Goal: Transaction & Acquisition: Register for event/course

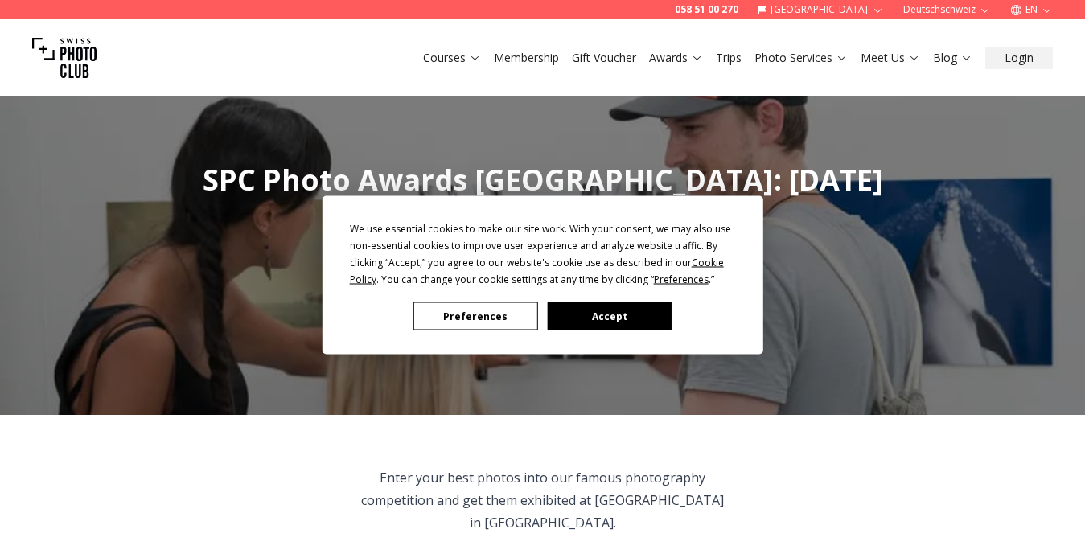
click at [628, 311] on button "Accept" at bounding box center [609, 316] width 124 height 28
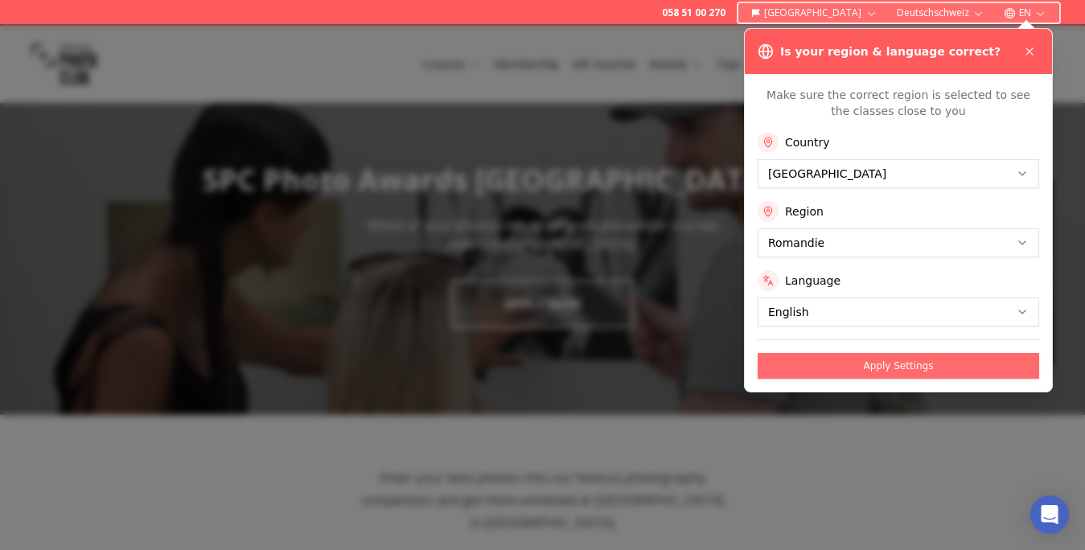
click at [909, 379] on button "Apply Settings" at bounding box center [899, 366] width 282 height 26
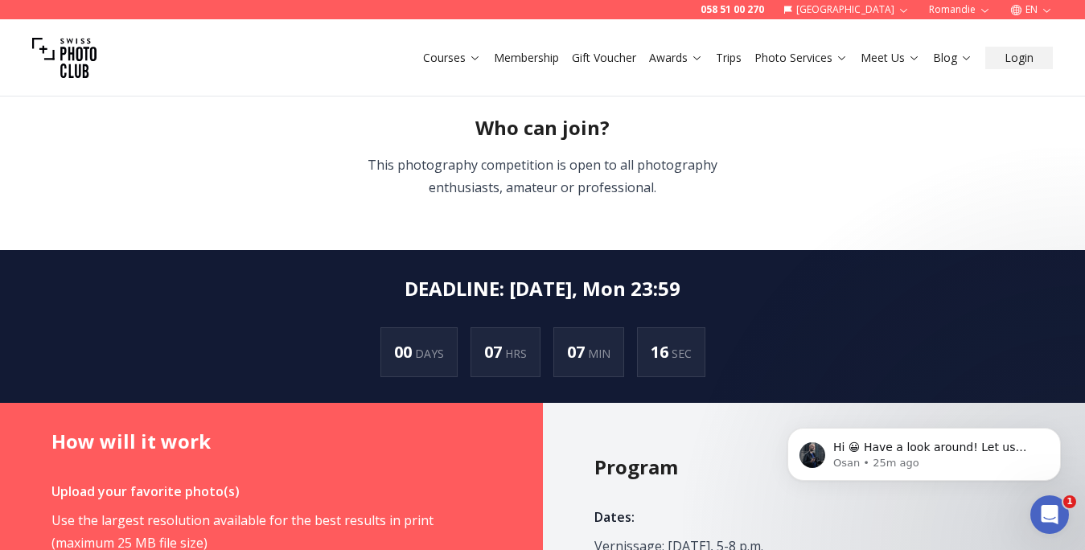
scroll to position [618, 0]
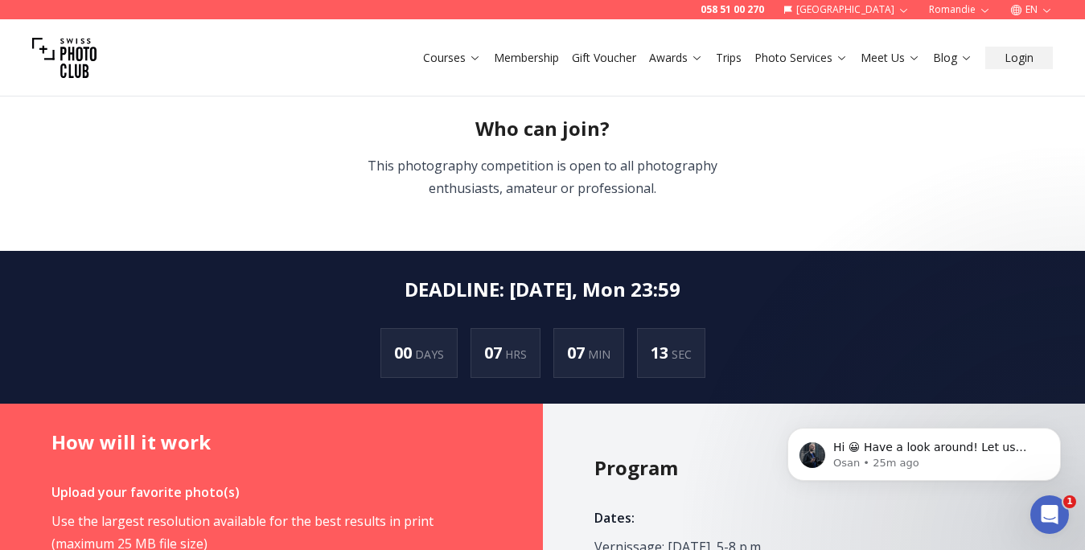
click at [301, 251] on section "Enter your best photos into our famous photography competition and get them exh…" at bounding box center [543, 24] width 1030 height 454
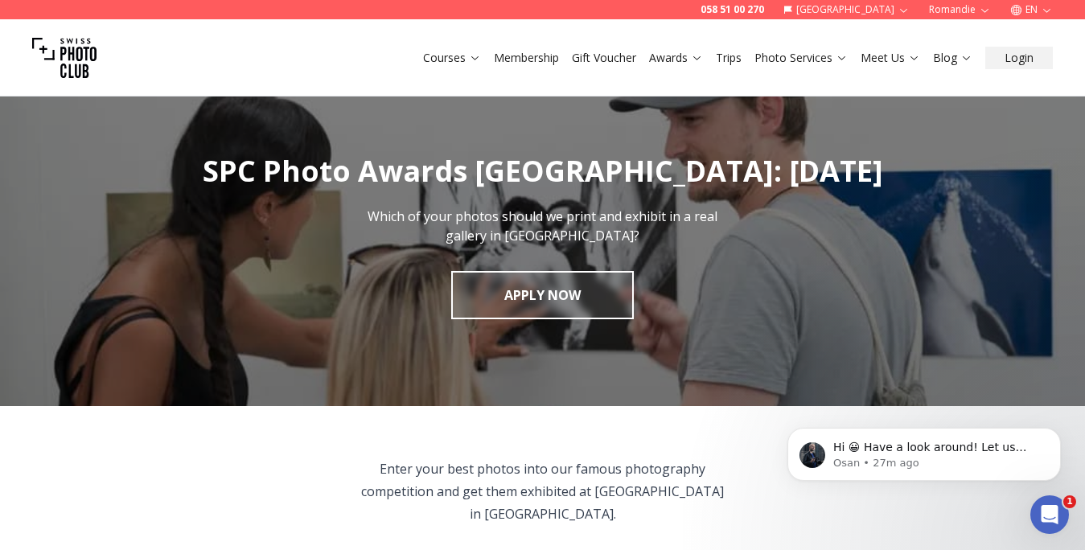
scroll to position [0, 0]
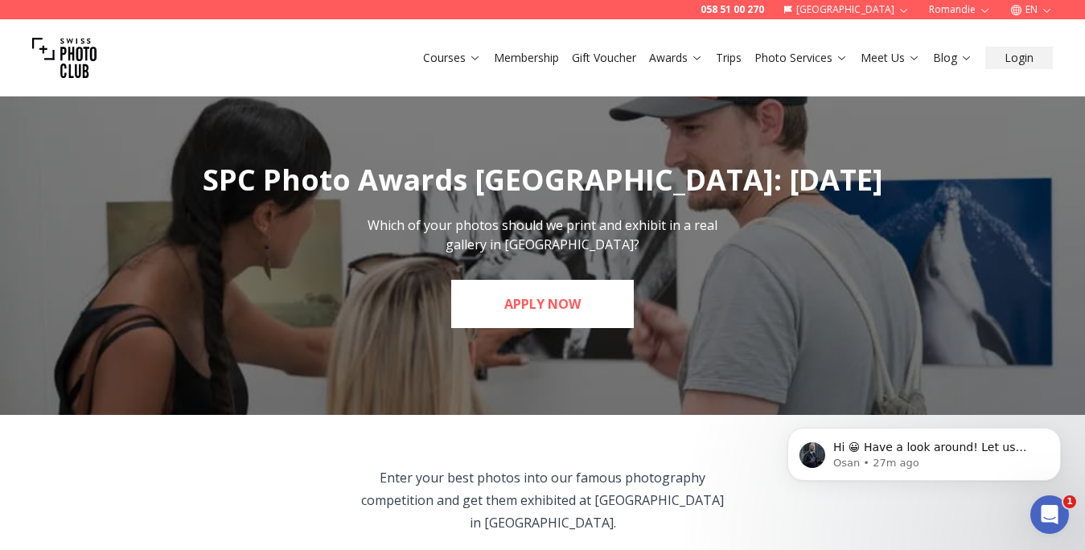
click at [541, 328] on link "APPLY NOW" at bounding box center [542, 304] width 183 height 48
